Goal: Task Accomplishment & Management: Manage account settings

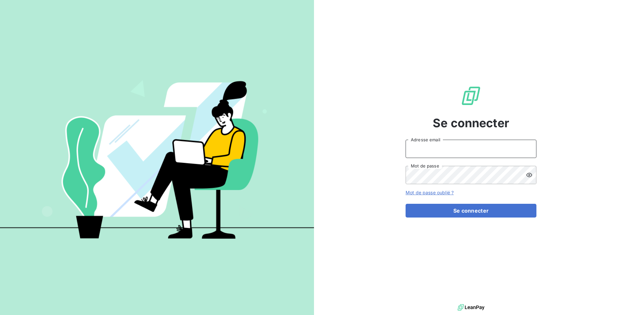
click at [427, 155] on input "Adresse email" at bounding box center [471, 149] width 131 height 18
paste input "pierresinvestissement"
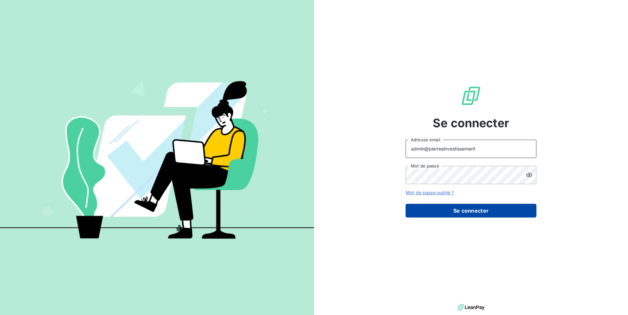
type input "admin@pierresinvestissement"
click at [421, 212] on button "Se connecter" at bounding box center [471, 211] width 131 height 14
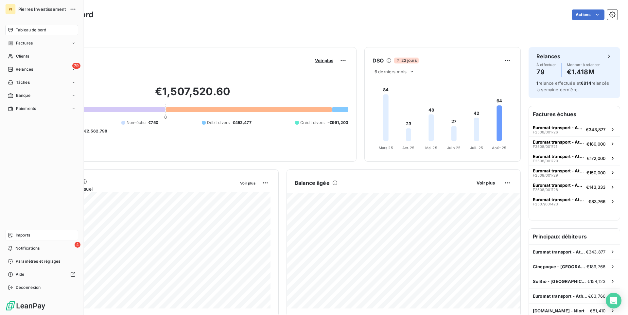
click at [17, 234] on span "Imports" at bounding box center [23, 235] width 14 height 6
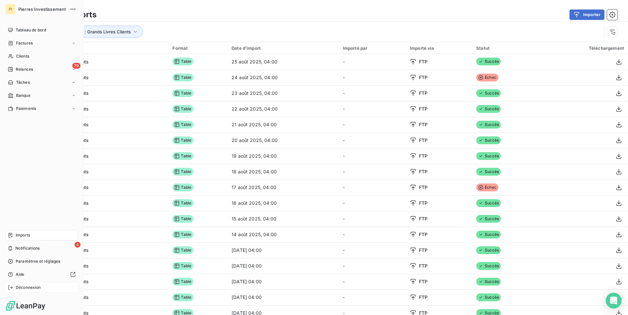
click at [28, 288] on span "Déconnexion" at bounding box center [28, 288] width 25 height 6
